Goal: Book appointment/travel/reservation

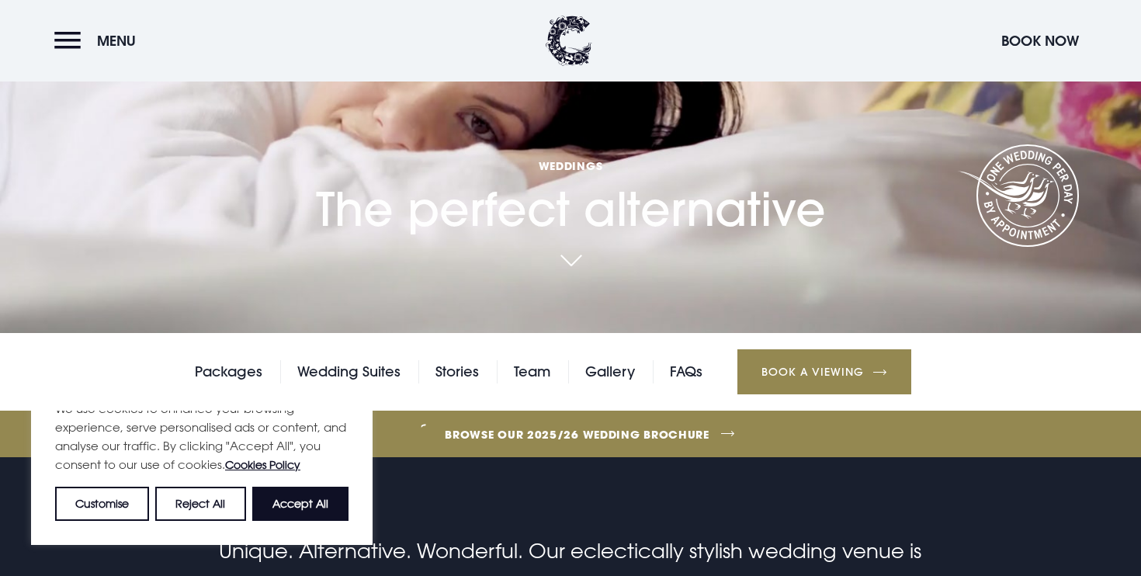
scroll to position [348, 0]
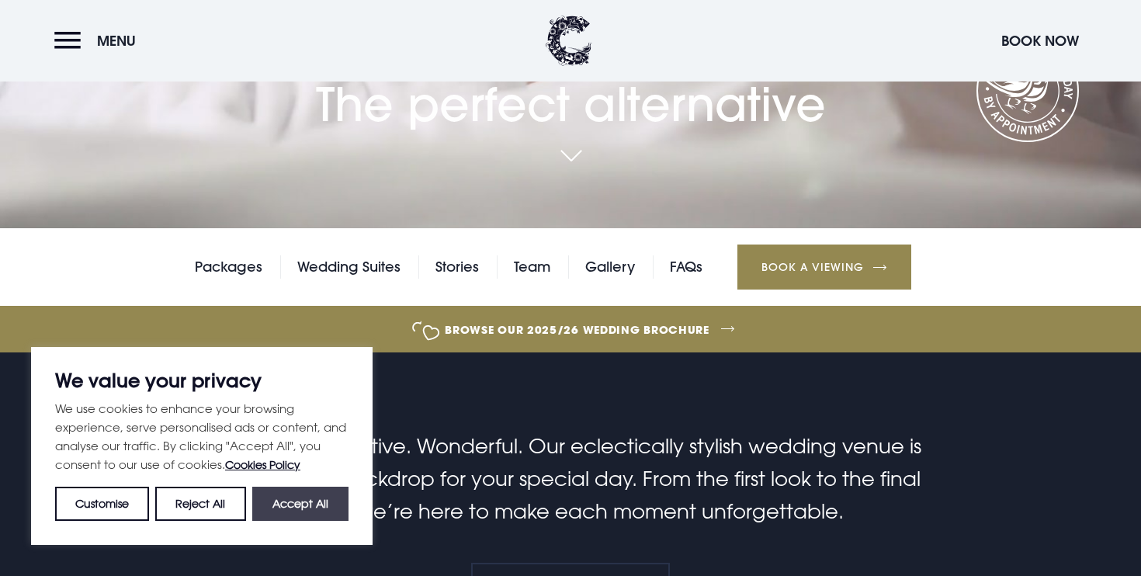
click at [332, 505] on button "Accept All" at bounding box center [300, 504] width 96 height 34
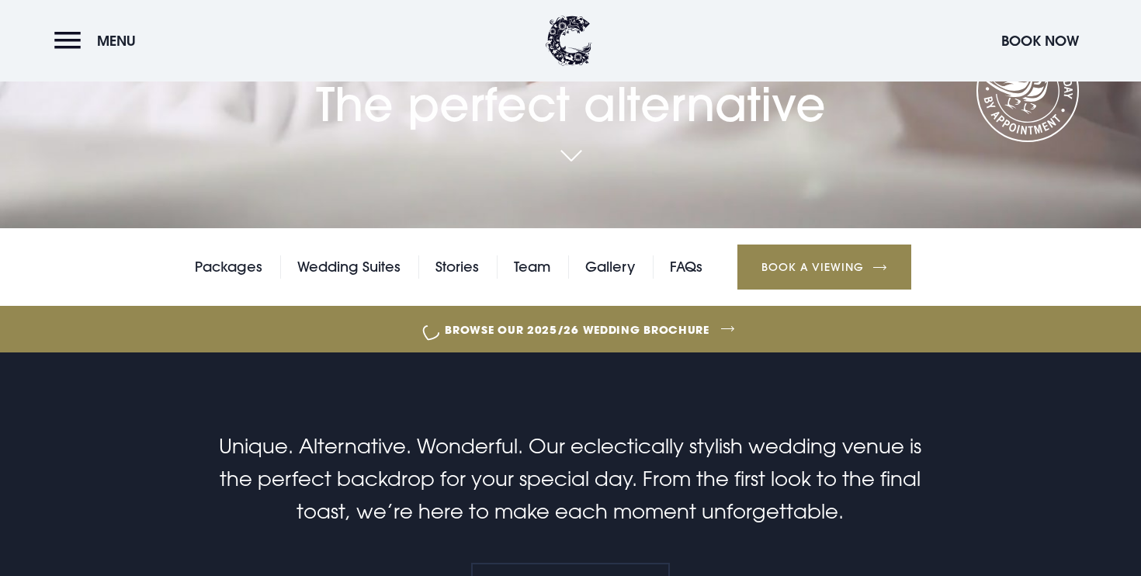
checkbox input "true"
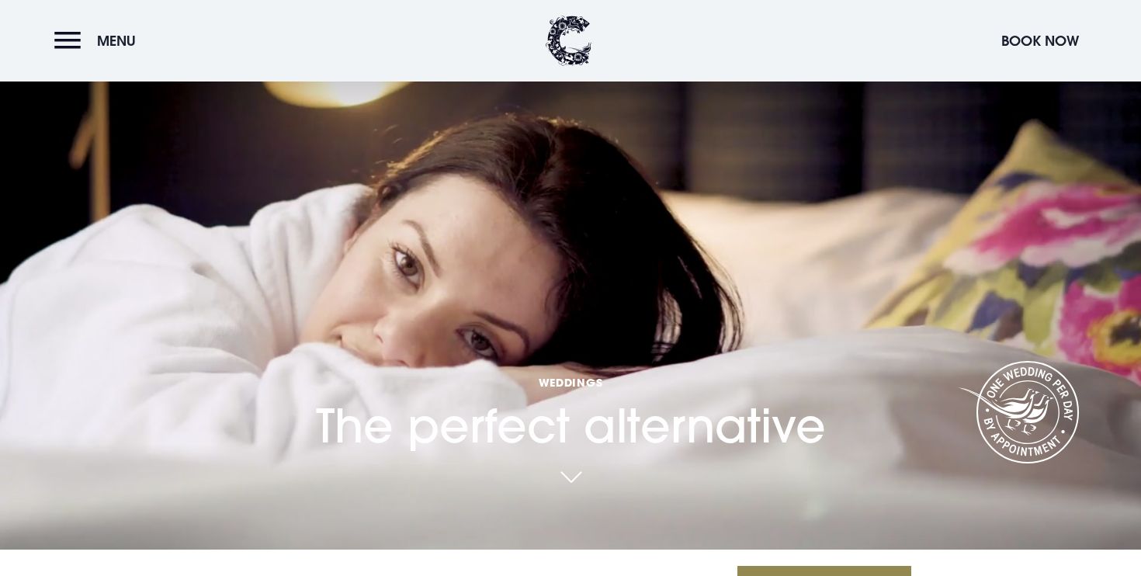
scroll to position [0, 0]
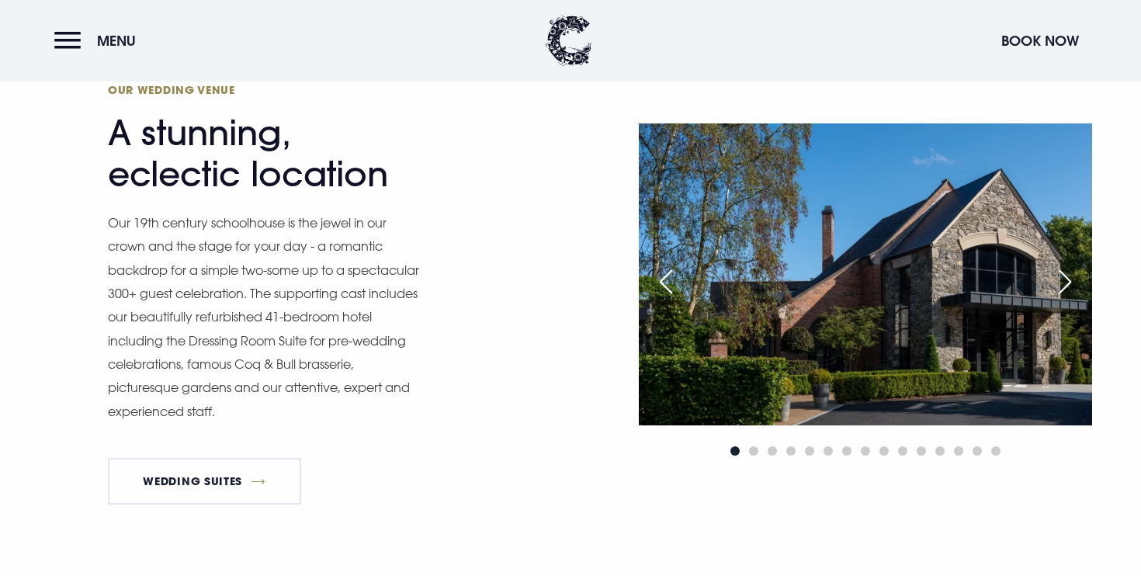
scroll to position [1653, 0]
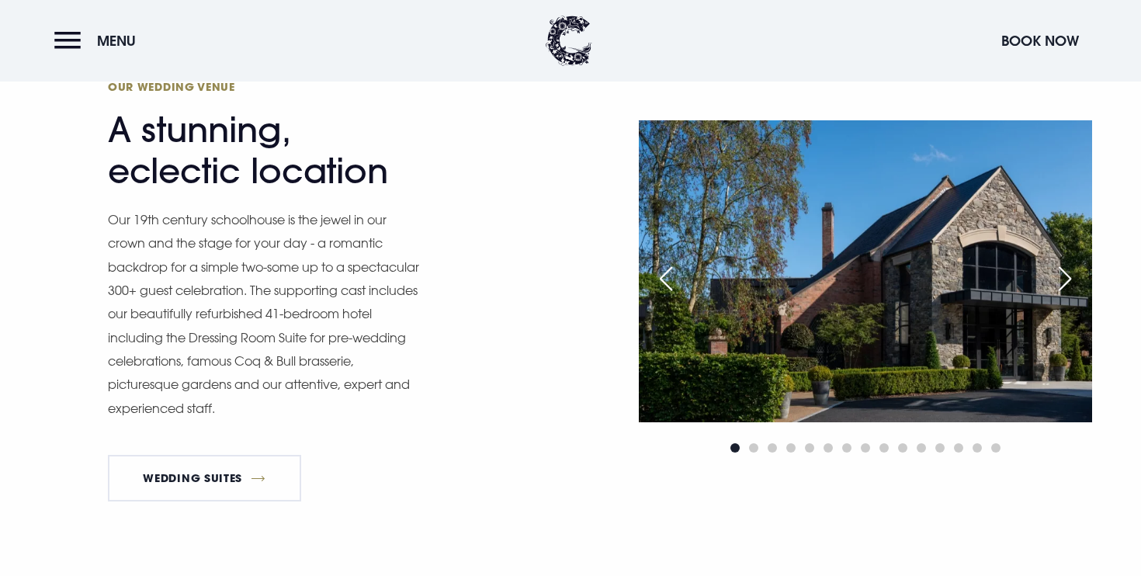
click at [1063, 279] on div "Next slide" at bounding box center [1065, 279] width 39 height 34
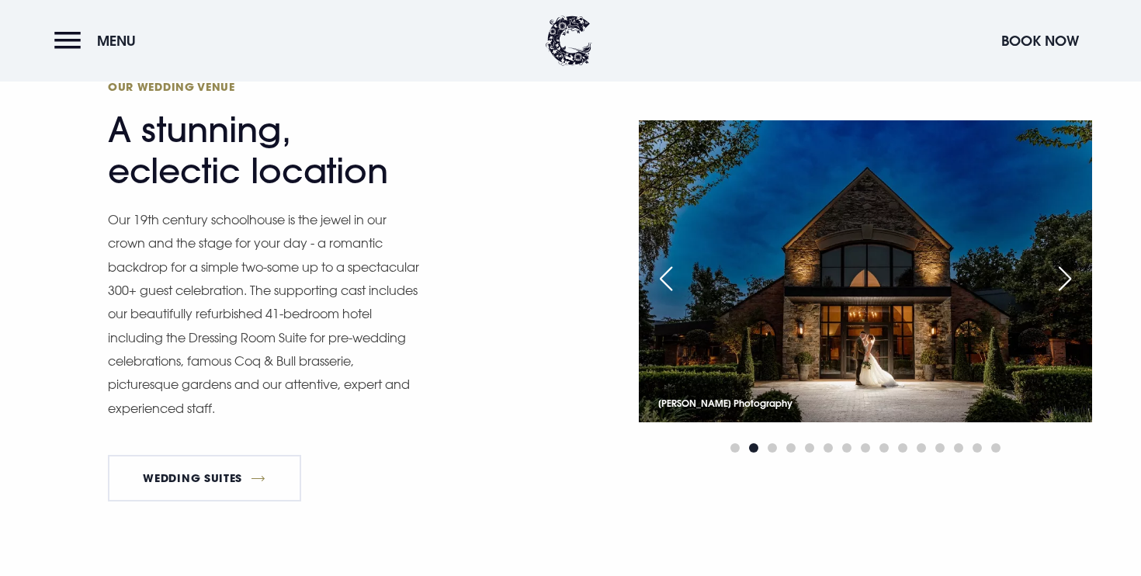
click at [1063, 279] on div "Next slide" at bounding box center [1065, 279] width 39 height 34
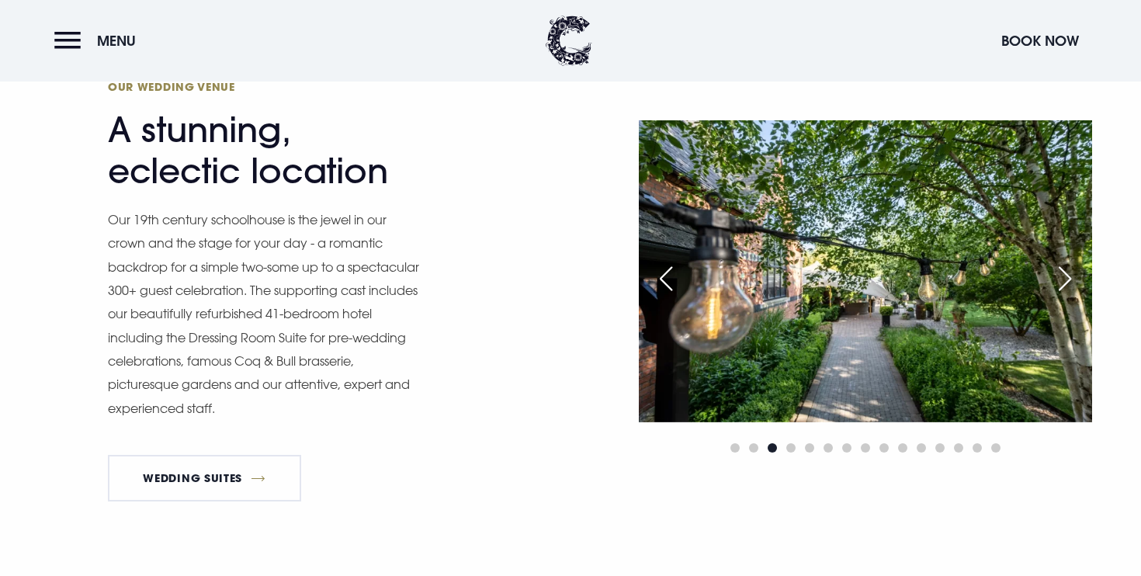
click at [1063, 279] on div "Next slide" at bounding box center [1065, 279] width 39 height 34
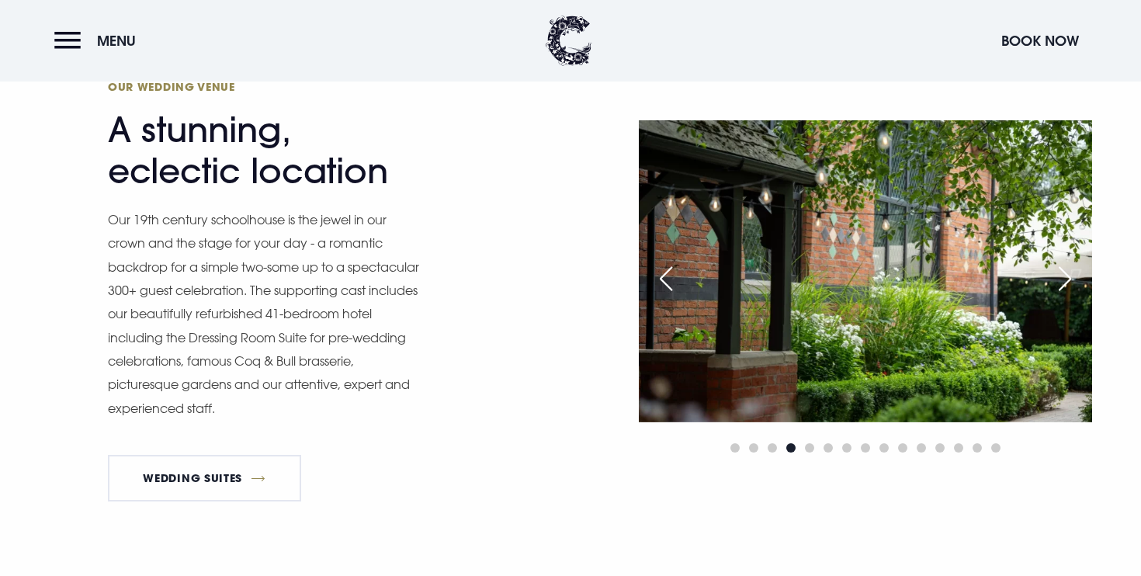
click at [1063, 279] on div "Next slide" at bounding box center [1065, 279] width 39 height 34
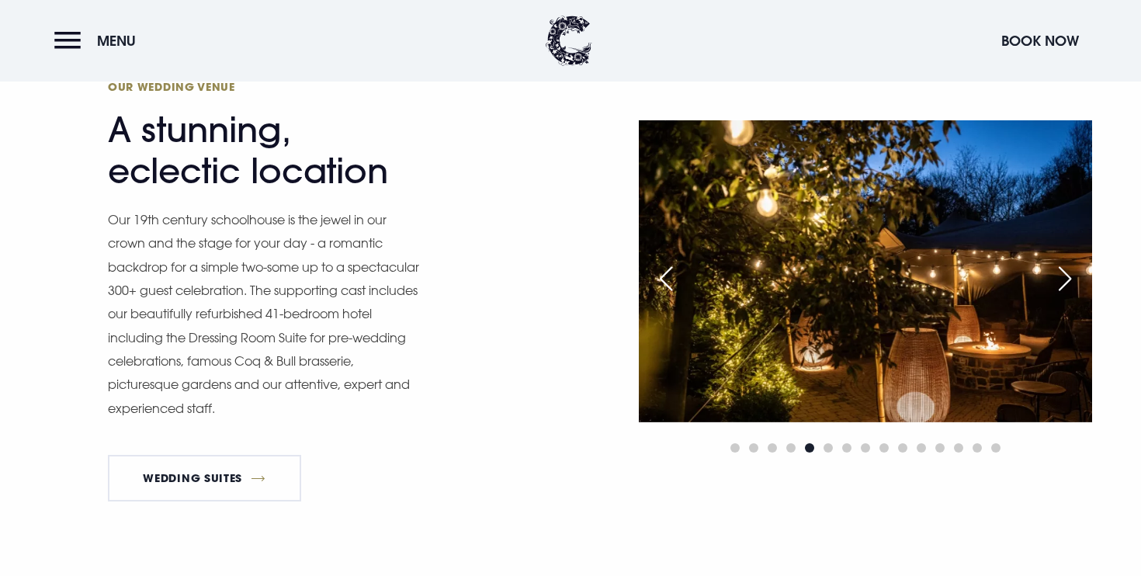
click at [1063, 279] on div "Next slide" at bounding box center [1065, 279] width 39 height 34
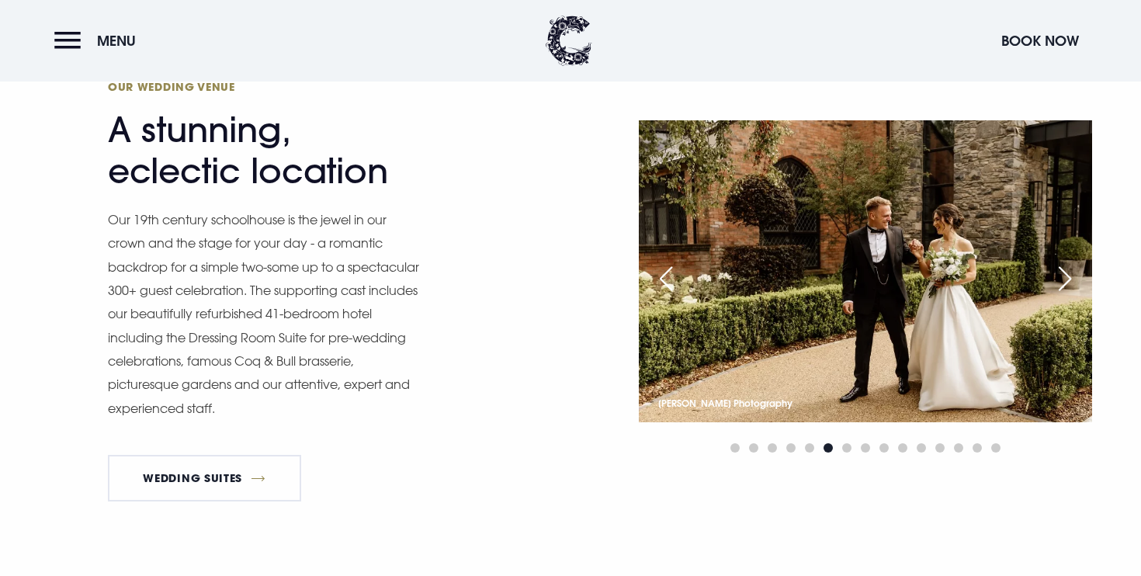
click at [1063, 279] on div "Next slide" at bounding box center [1065, 279] width 39 height 34
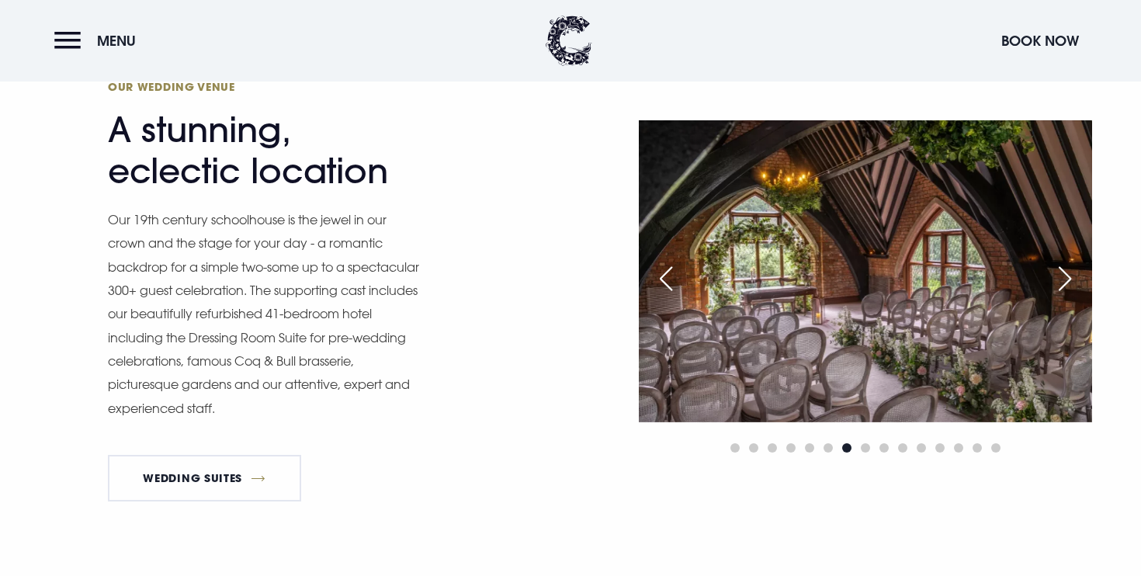
click at [1063, 279] on div "Next slide" at bounding box center [1065, 279] width 39 height 34
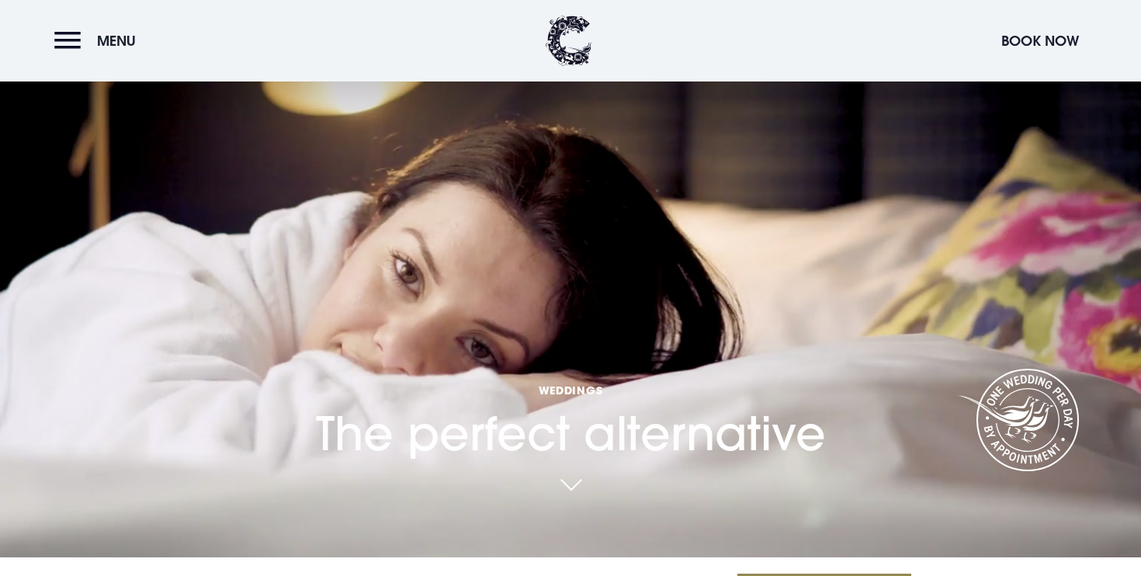
scroll to position [0, 0]
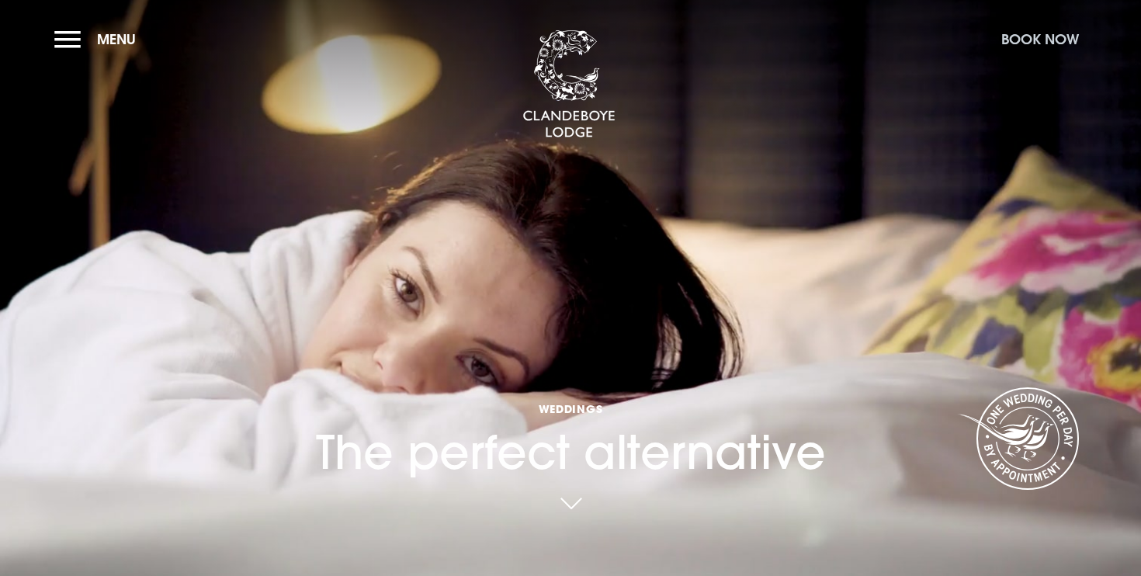
click at [1048, 33] on button "Book Now" at bounding box center [1040, 39] width 93 height 33
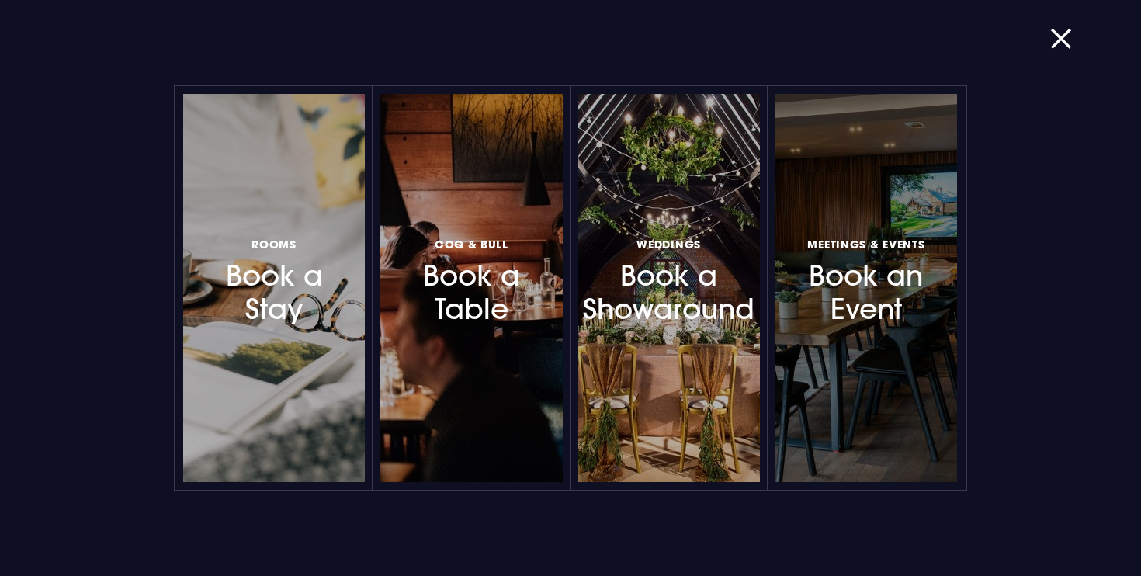
click at [810, 213] on link "Meetings & Events Book an Event" at bounding box center [866, 288] width 182 height 388
